Goal: Information Seeking & Learning: Find specific fact

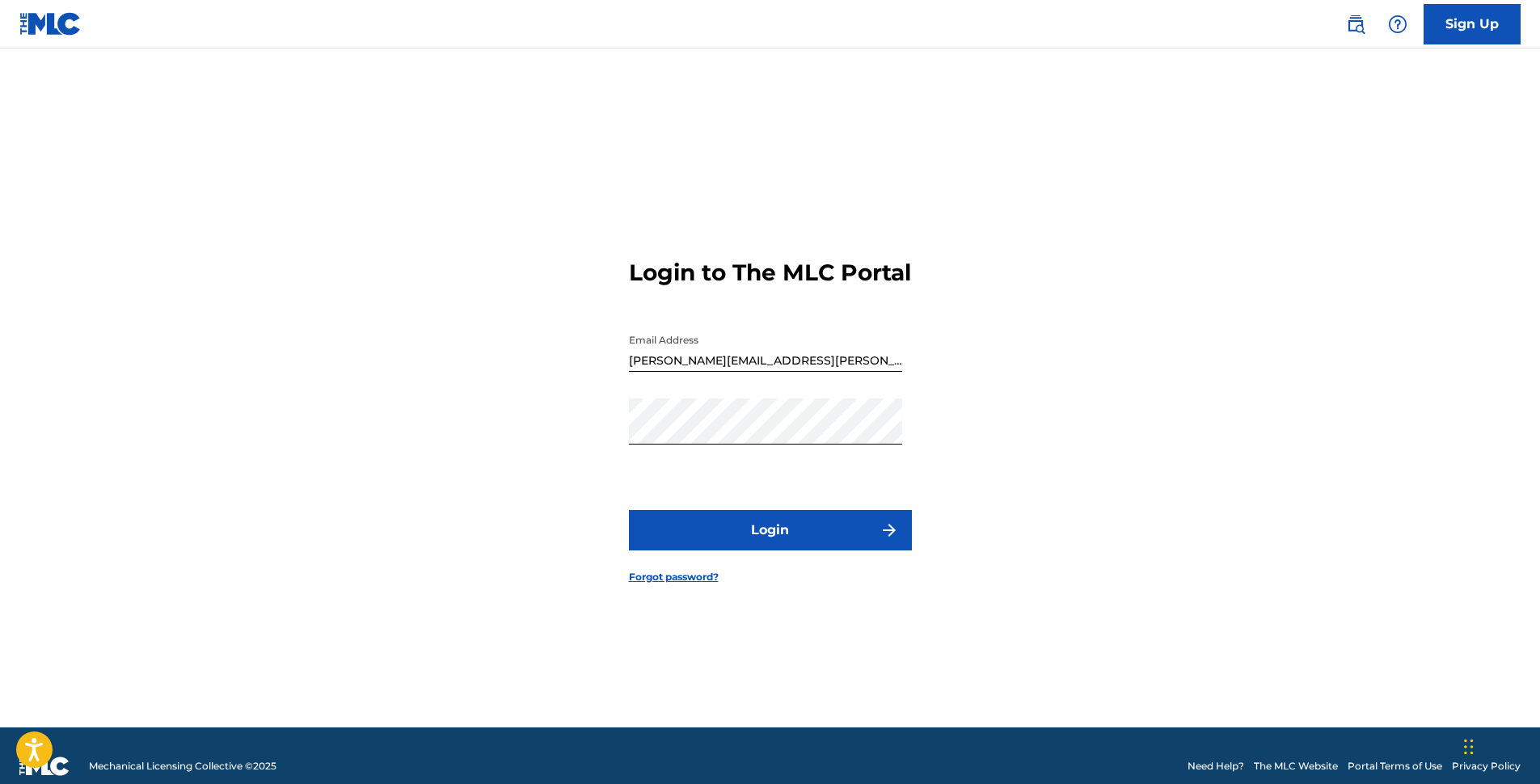
click at [736, 544] on button "Login" at bounding box center [770, 530] width 283 height 40
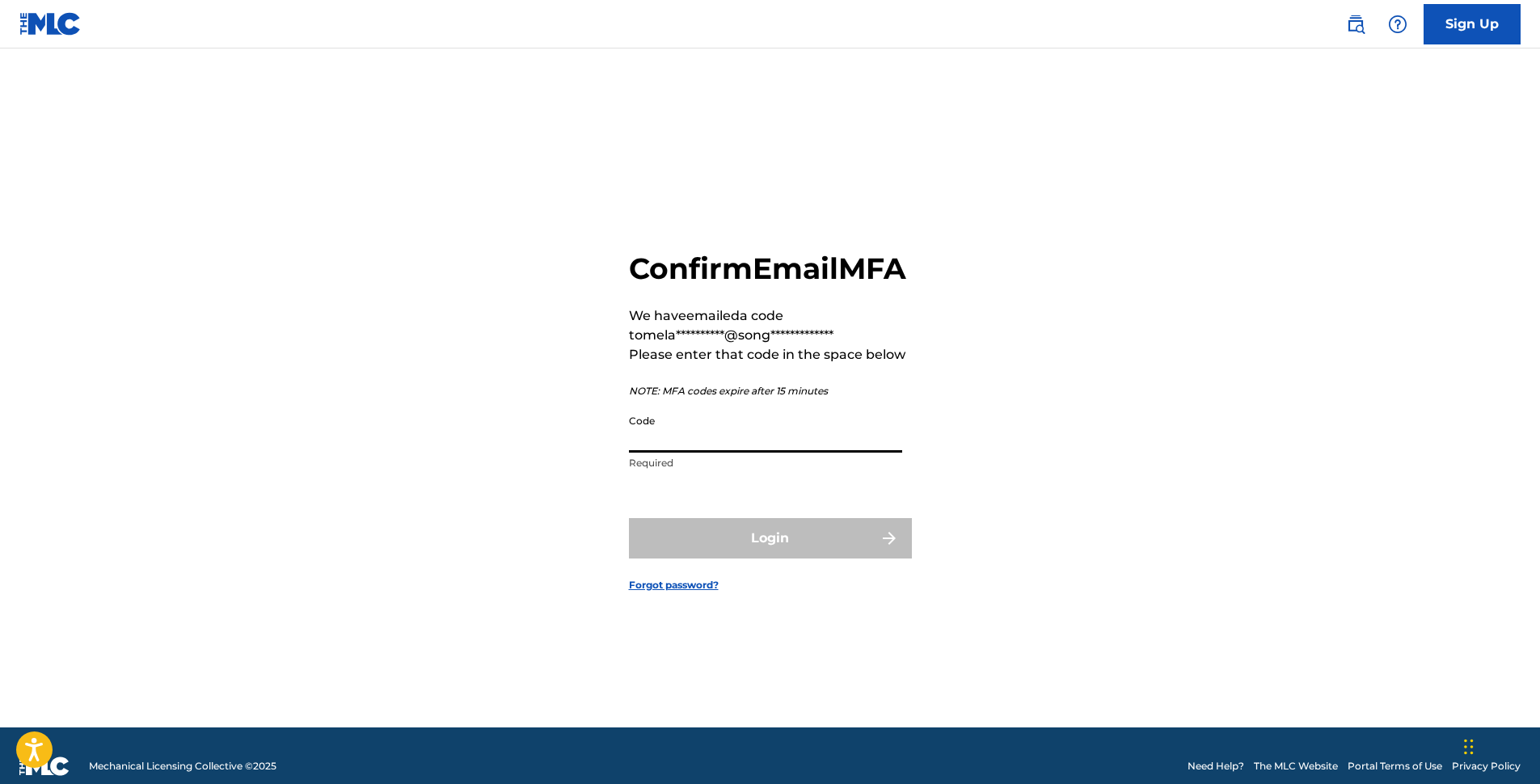
click at [751, 452] on input "Code" at bounding box center [765, 430] width 273 height 46
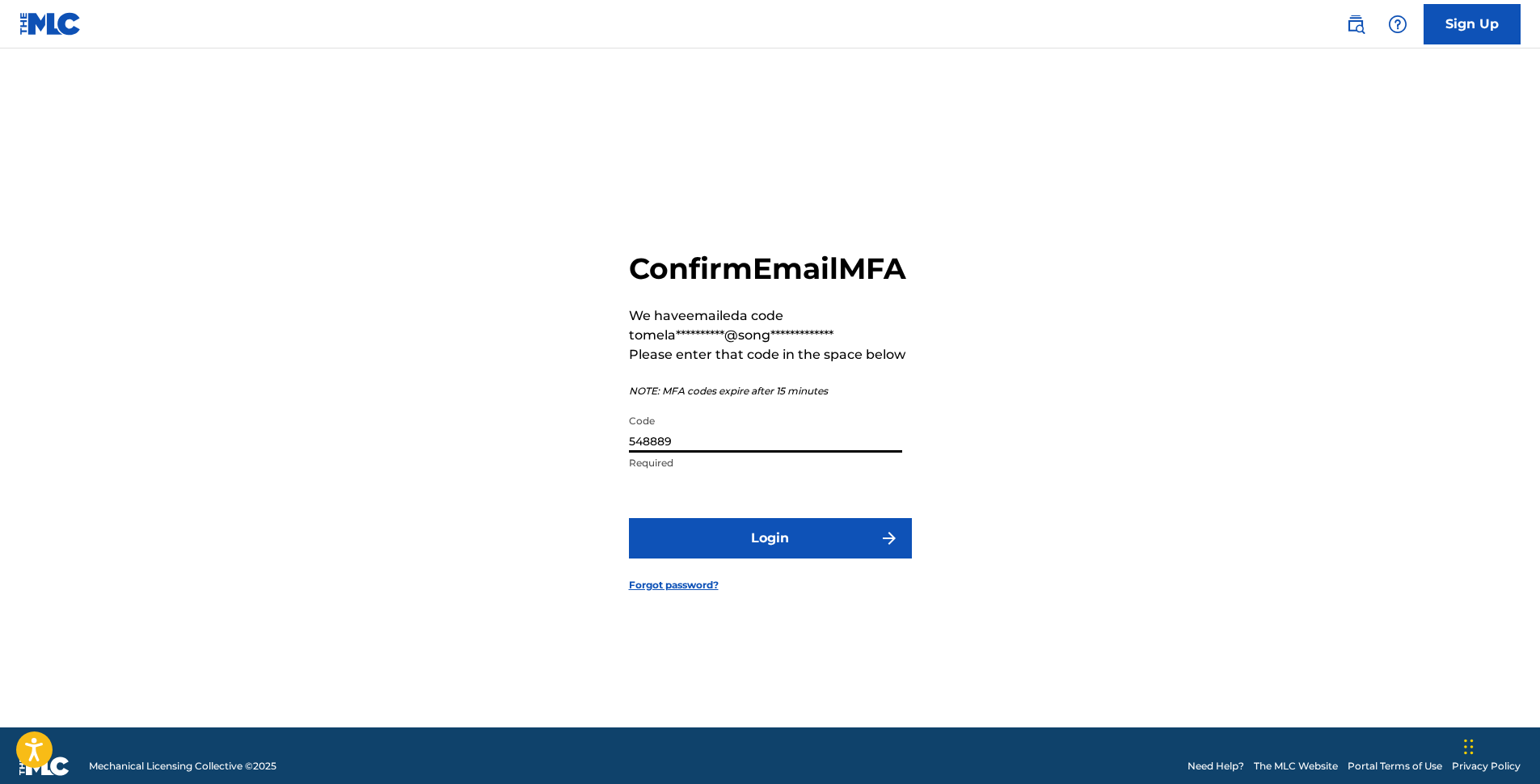
type input "548889"
click at [629, 518] on button "Login" at bounding box center [770, 537] width 283 height 40
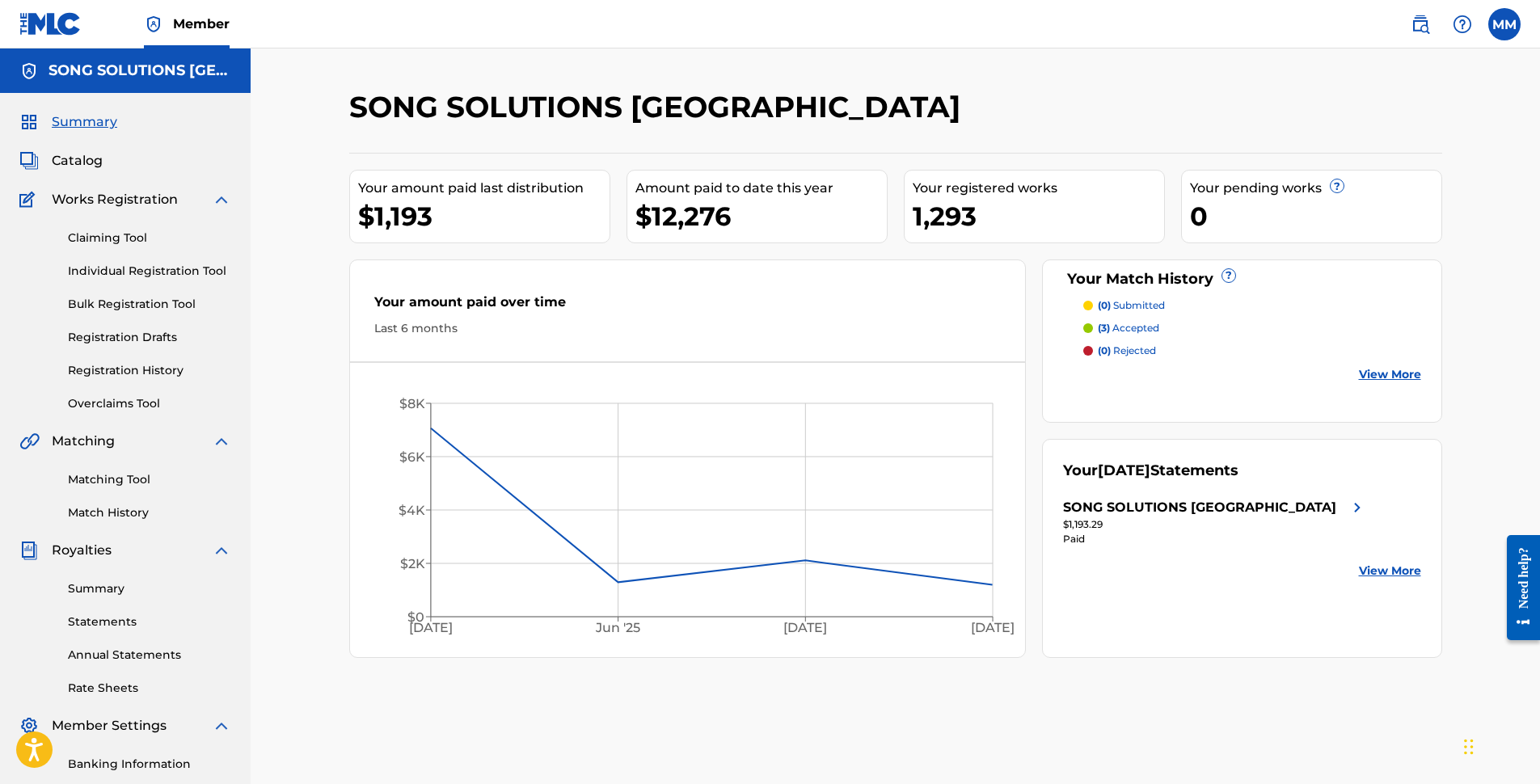
click at [100, 162] on span "Catalog" at bounding box center [77, 161] width 51 height 20
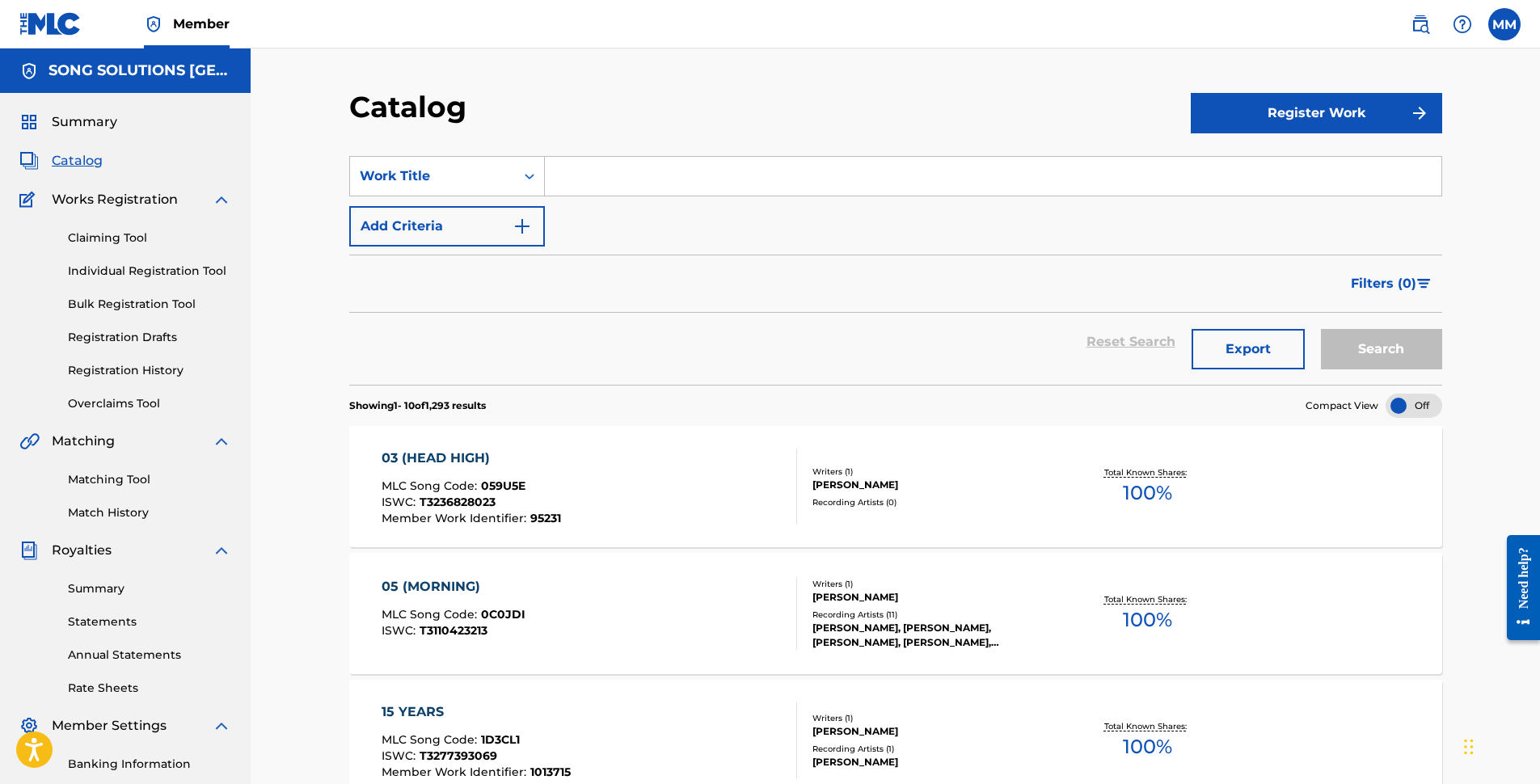
click at [567, 175] on input "Search Form" at bounding box center [993, 175] width 896 height 39
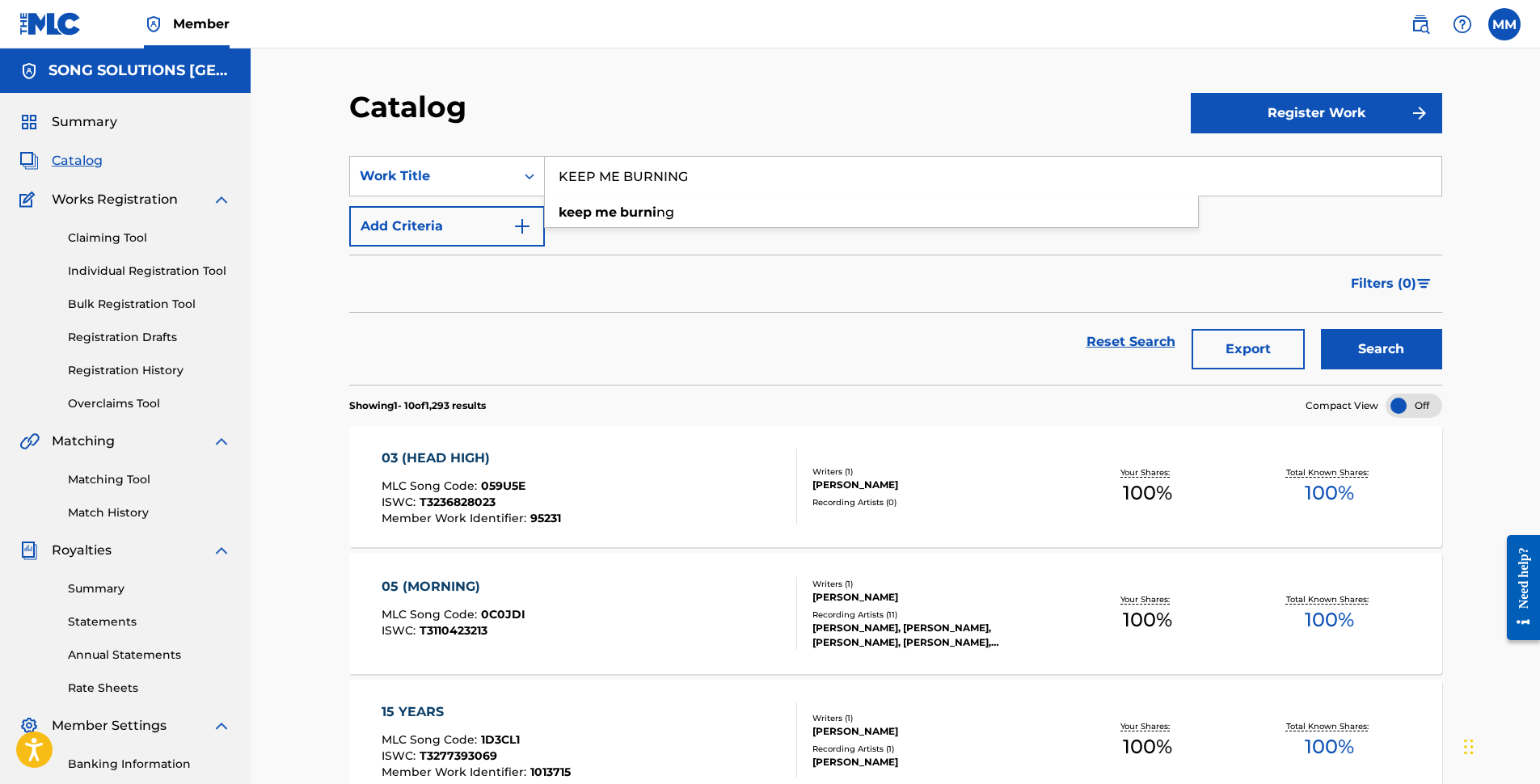
type input "KEEP ME BURNING"
click at [1321, 329] on button "Search" at bounding box center [1381, 349] width 121 height 40
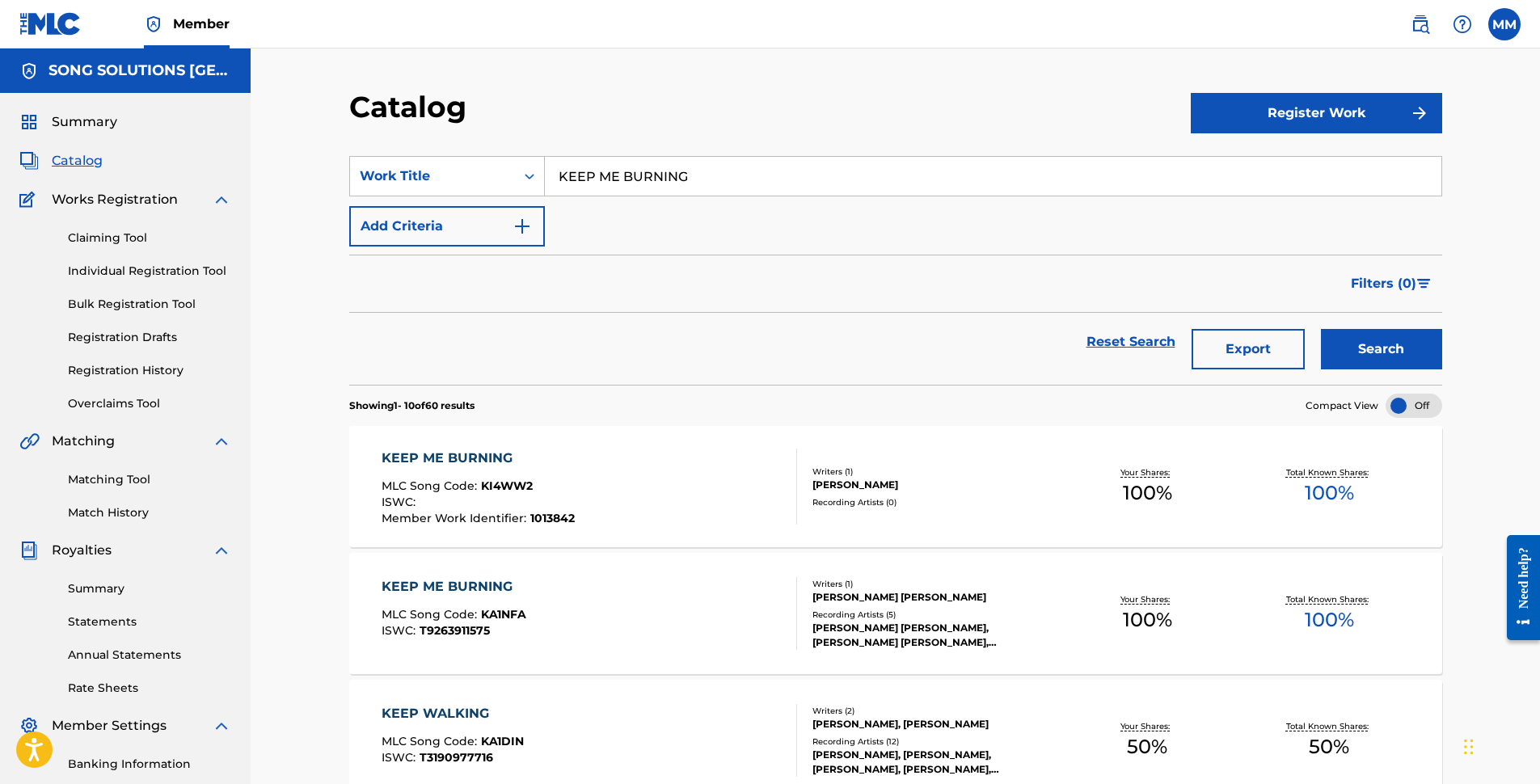
click at [672, 499] on div "KEEP ME BURNING MLC Song Code : KI4WW2 ISWC : Member Work Identifier : 1013842" at bounding box center [589, 487] width 415 height 76
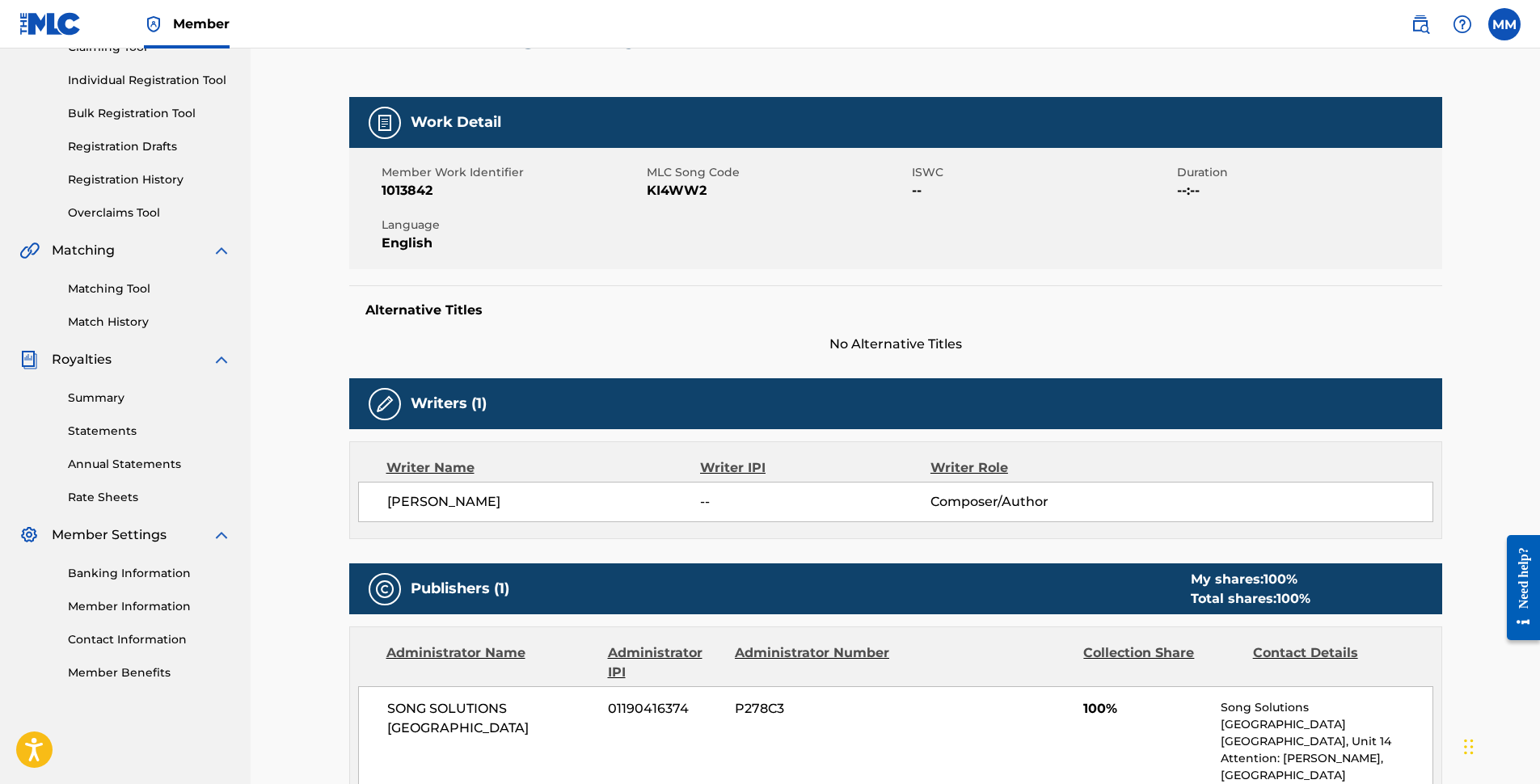
scroll to position [29, 0]
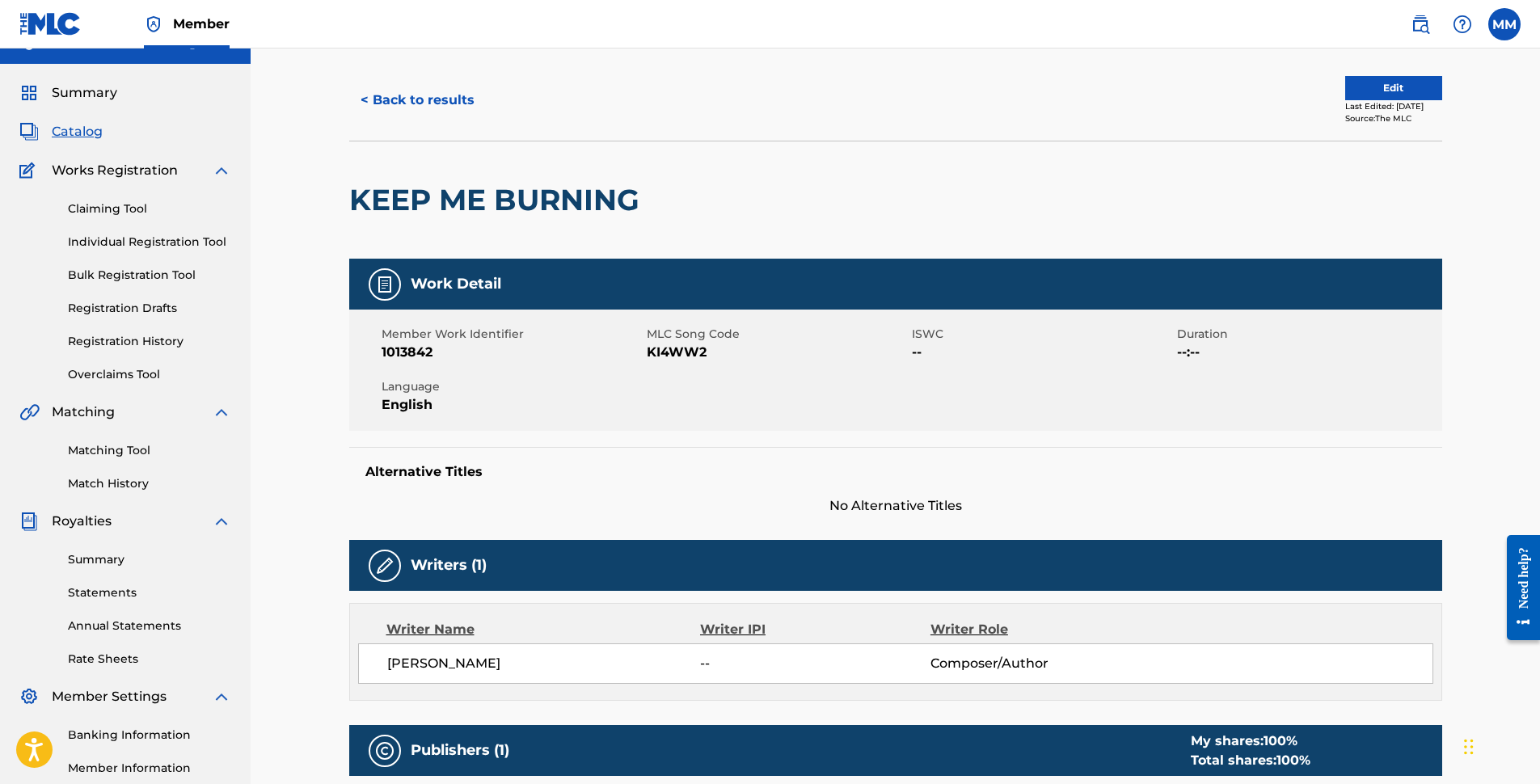
click at [422, 106] on button "< Back to results" at bounding box center [417, 100] width 137 height 40
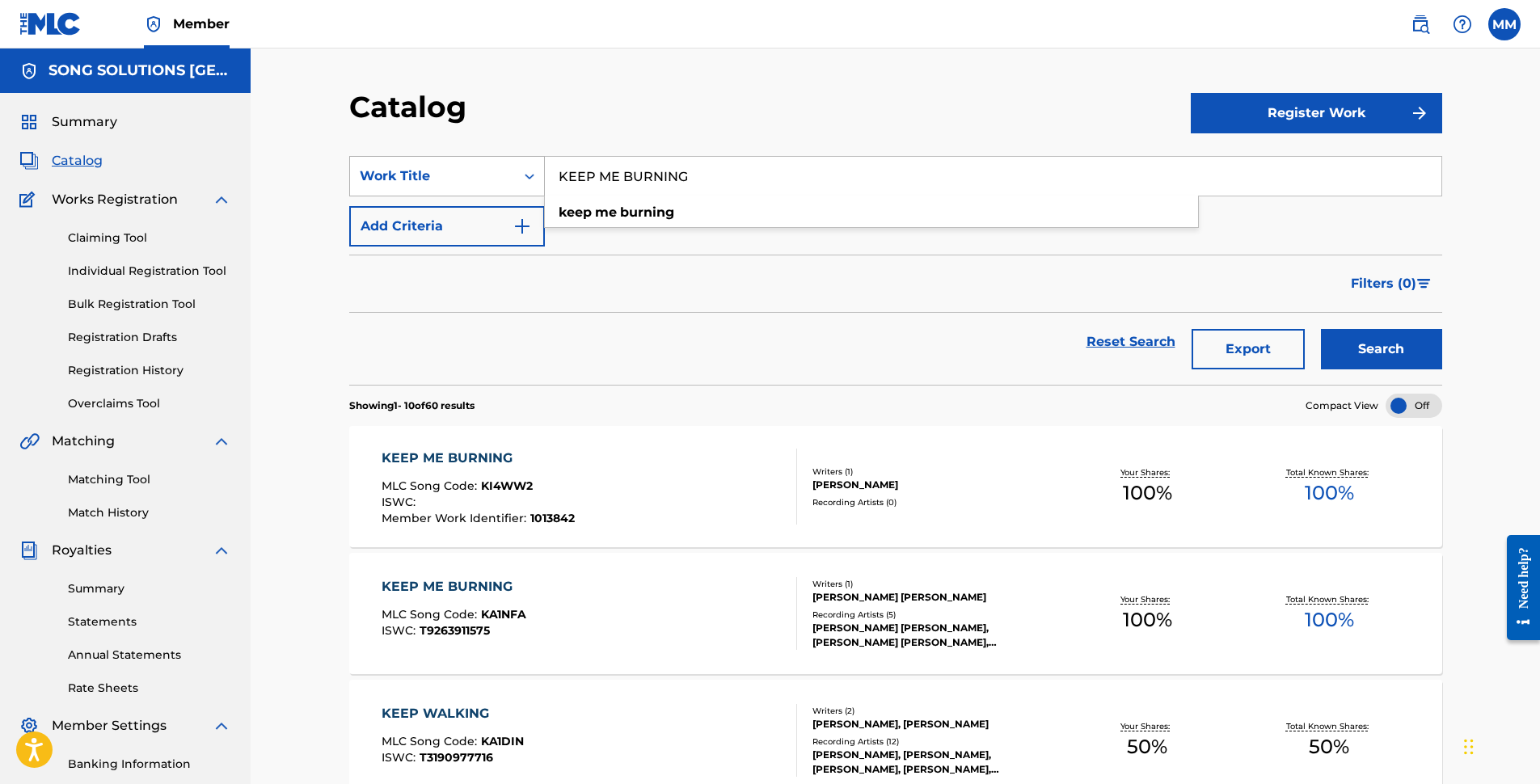
drag, startPoint x: 708, startPoint y: 181, endPoint x: 420, endPoint y: 169, distance: 288.2
click at [420, 169] on div "SearchWithCriteria1bc5e657-bf82-4350-aef8-8e261c29f382 Work Title KEEP ME BURNI…" at bounding box center [895, 175] width 1093 height 40
type input "DESPERATE"
click at [1321, 329] on button "Search" at bounding box center [1381, 349] width 121 height 40
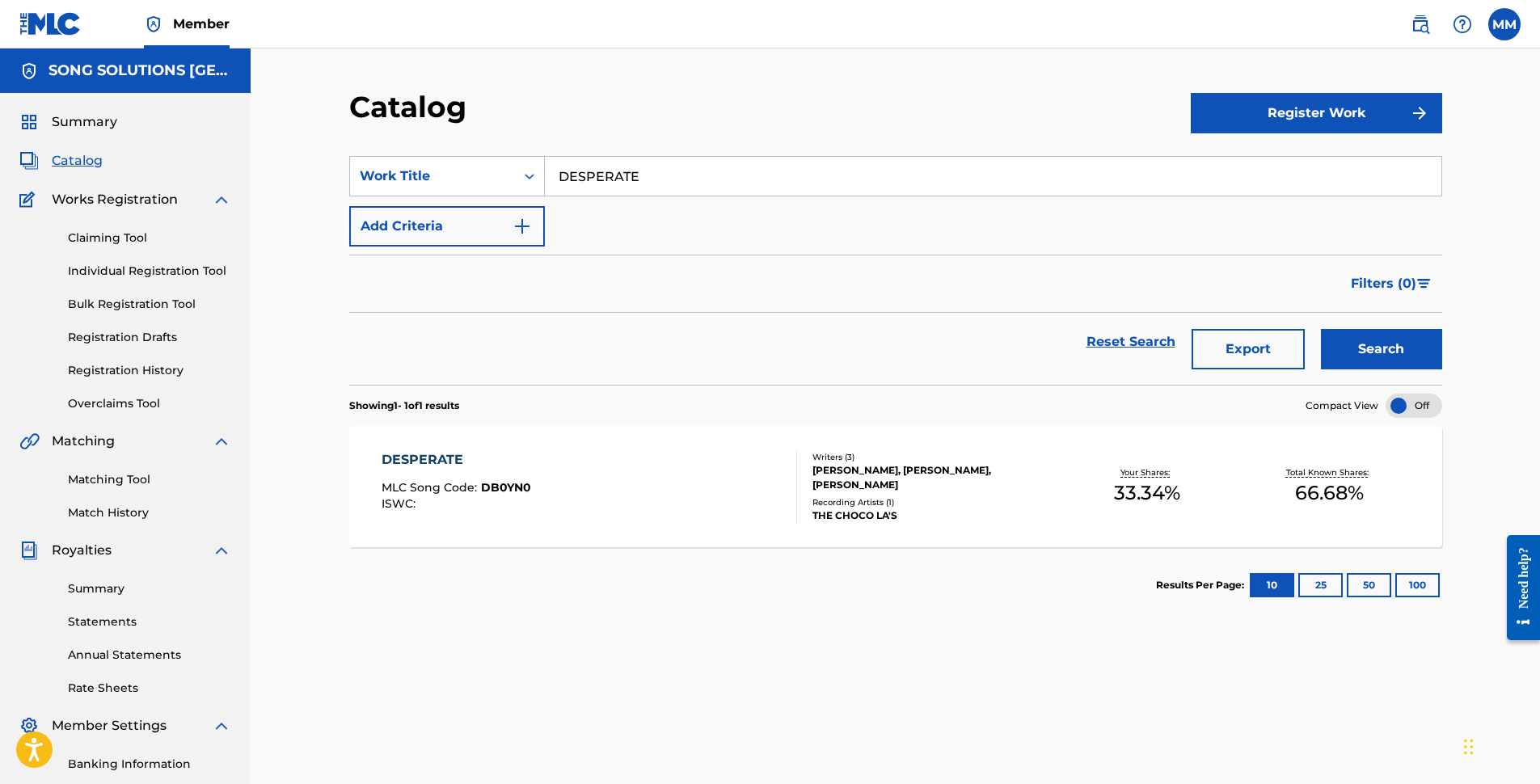
click at [710, 487] on div "DESPERATE MLC Song Code : DB0YN0 ISWC :" at bounding box center [589, 487] width 415 height 73
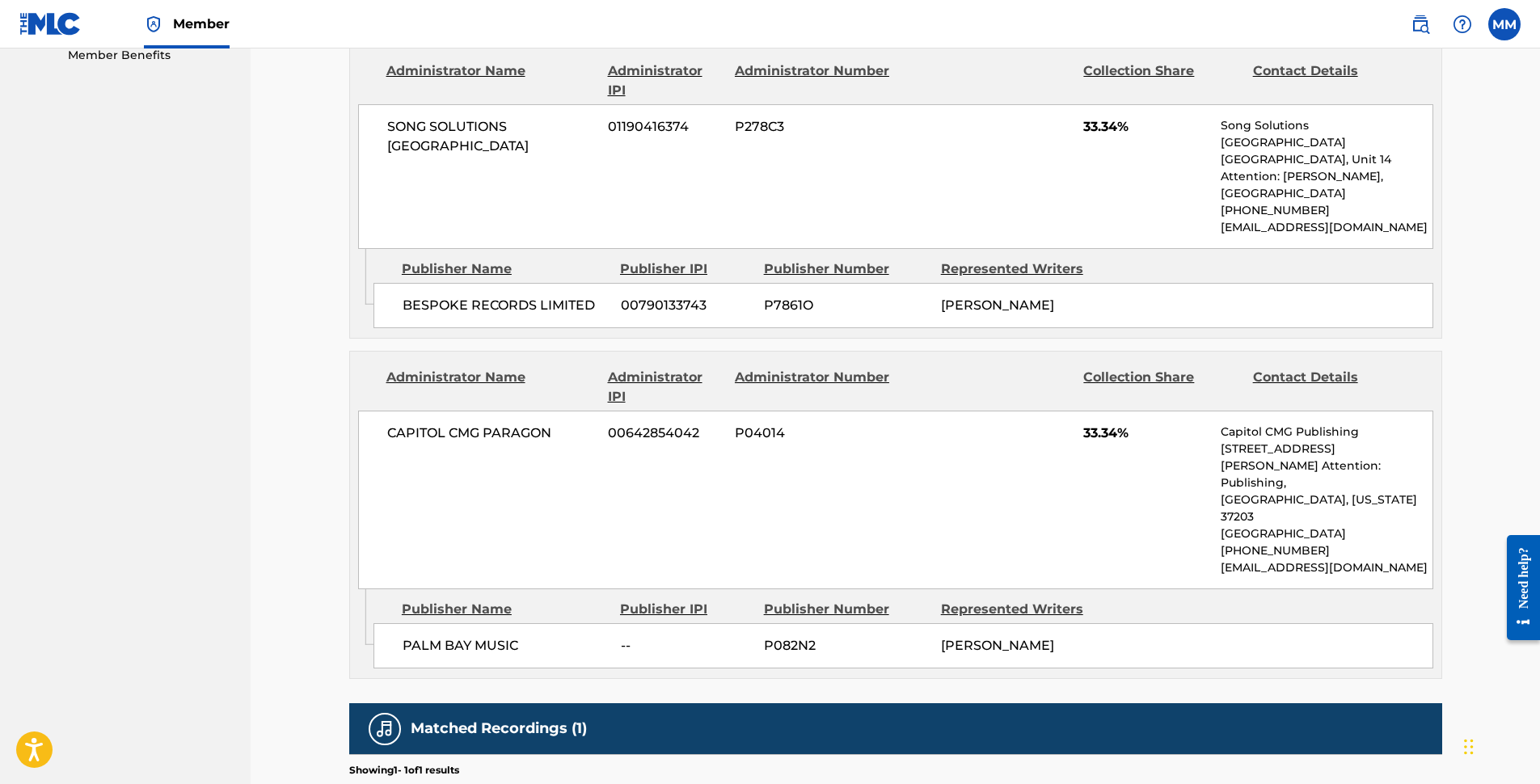
scroll to position [970, 0]
